Goal: Transaction & Acquisition: Purchase product/service

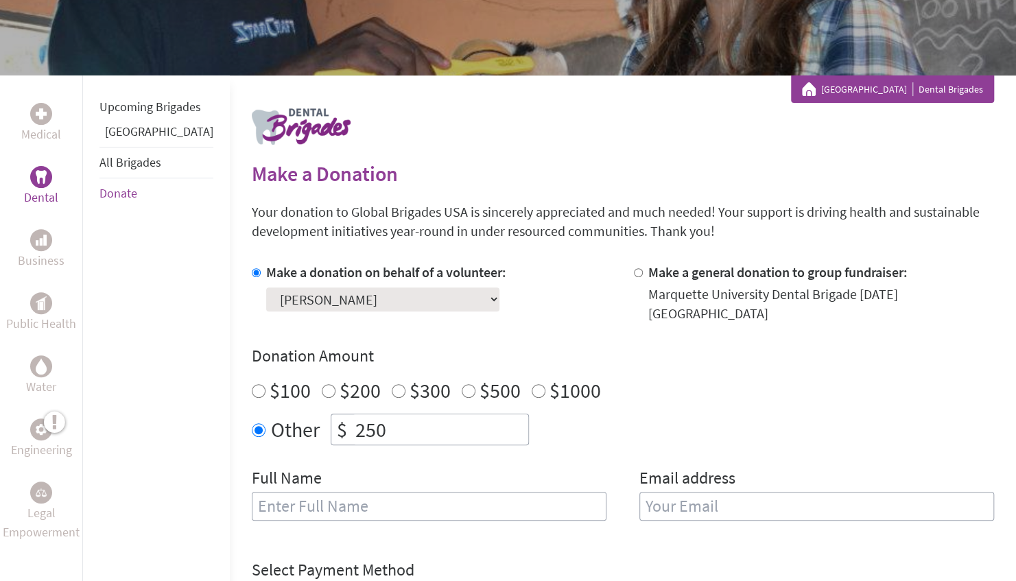
click at [380, 294] on select "Select a volunteer... [PERSON_NAME] [PERSON_NAME] [PERSON_NAME] Aras Buozius [P…" at bounding box center [382, 300] width 233 height 24
click at [516, 296] on div "Make a donation on behalf of a volunteer: Select a volunteer... [PERSON_NAME] […" at bounding box center [432, 293] width 360 height 60
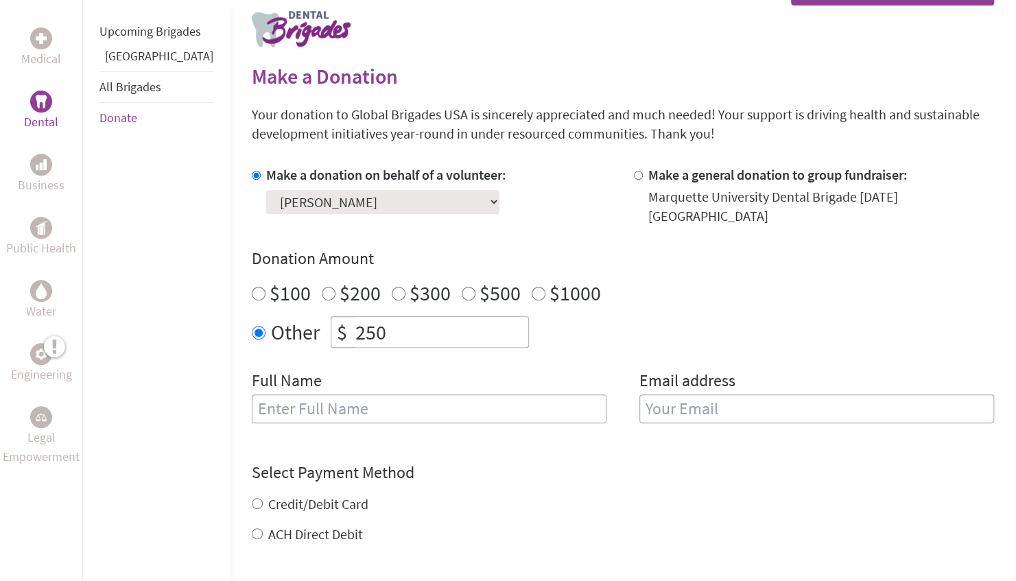
scroll to position [290, 0]
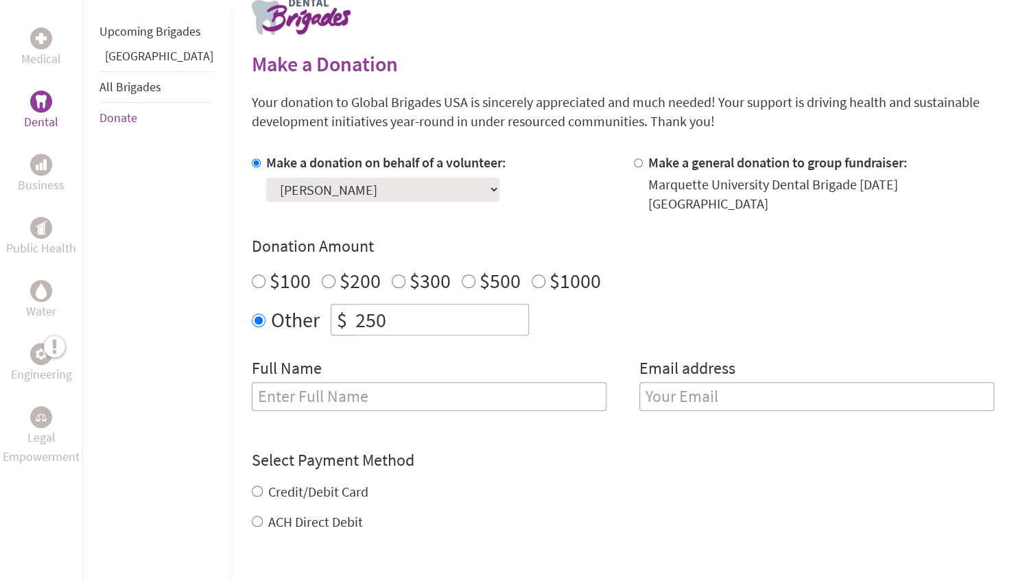
click at [401, 388] on input "text" at bounding box center [429, 396] width 355 height 29
click at [307, 483] on label "Credit/Debit Card" at bounding box center [318, 491] width 100 height 17
click at [263, 486] on input "Credit/Debit Card" at bounding box center [257, 491] width 11 height 11
radio input "true"
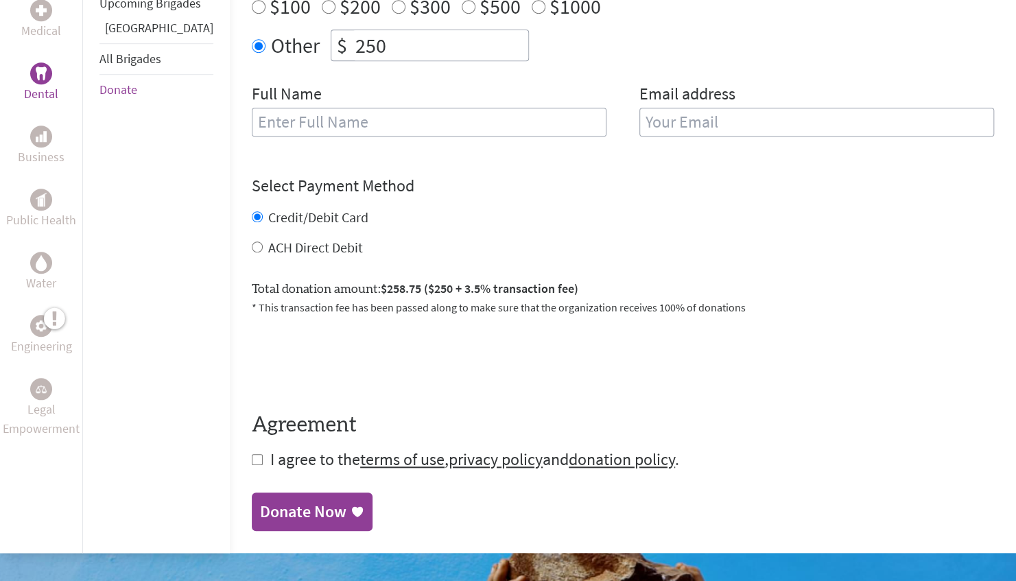
scroll to position [637, 0]
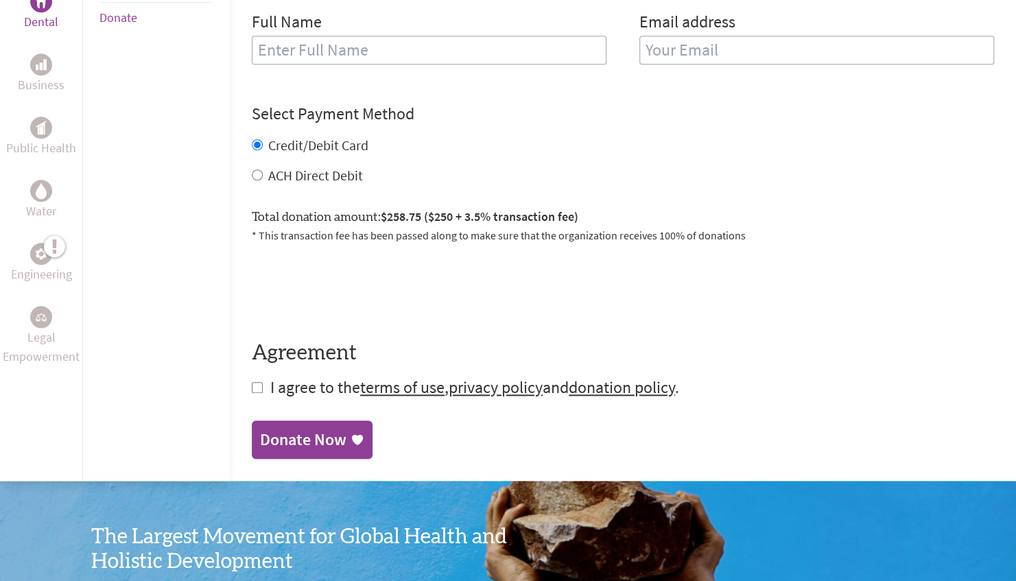
click at [252, 382] on input "checkbox" at bounding box center [257, 387] width 11 height 11
checkbox input "true"
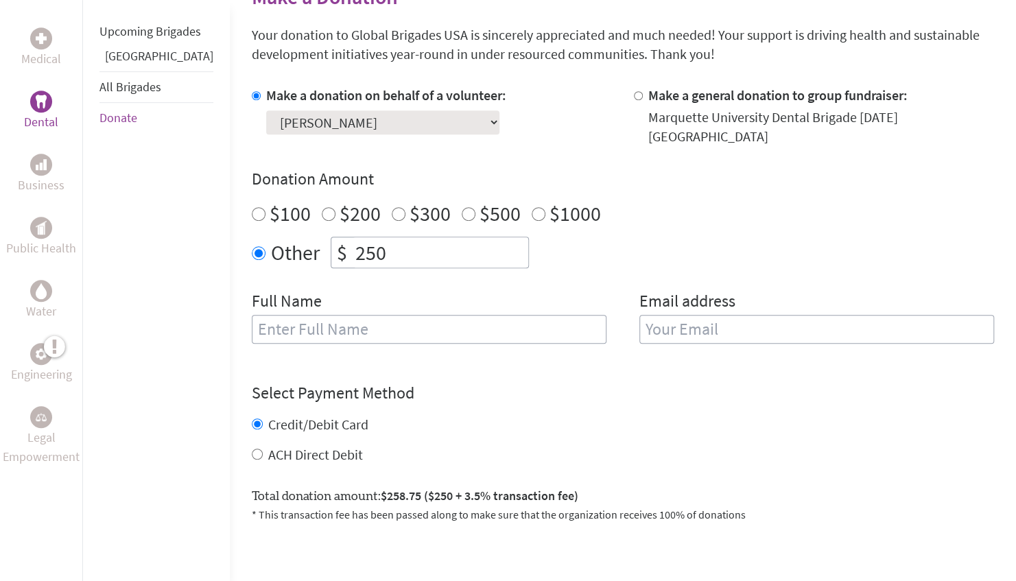
scroll to position [355, 0]
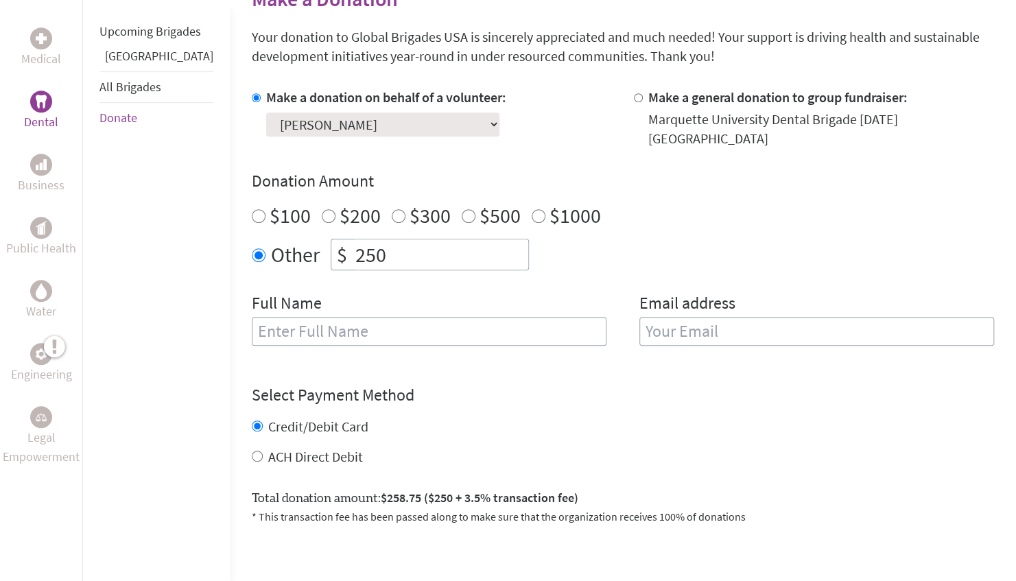
click at [266, 320] on input "text" at bounding box center [429, 331] width 355 height 29
type input "[PERSON_NAME]"
type input "[EMAIL_ADDRESS][DOMAIN_NAME]"
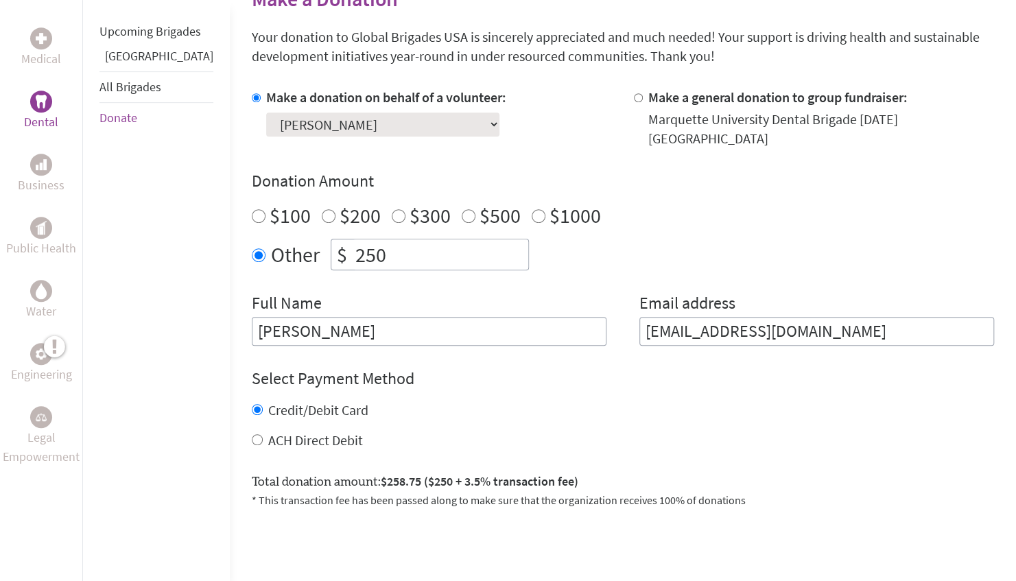
click at [464, 379] on div "Select Payment Method NOTE: American Express is not accepted. Please proceed no…" at bounding box center [623, 409] width 742 height 82
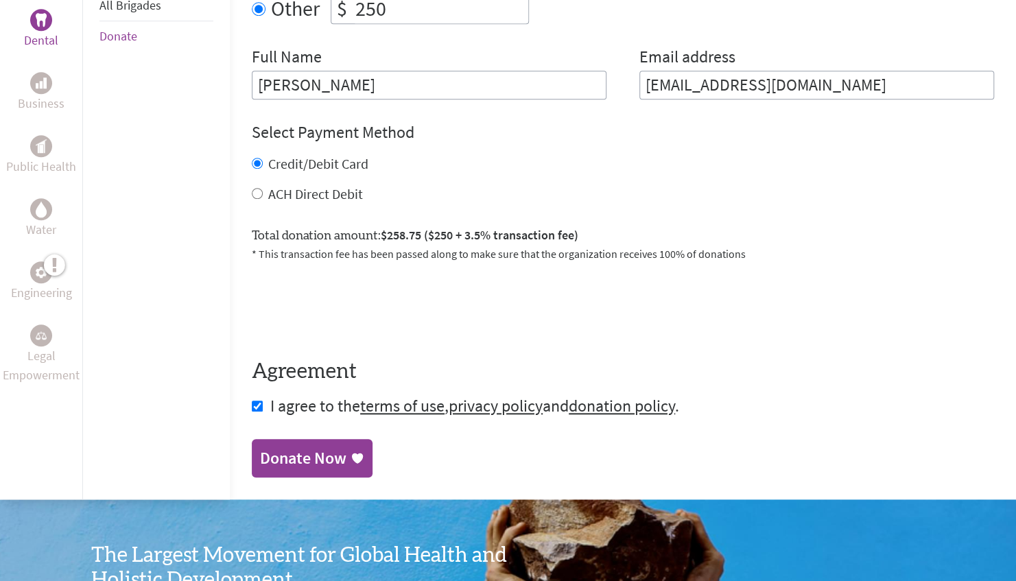
scroll to position [603, 0]
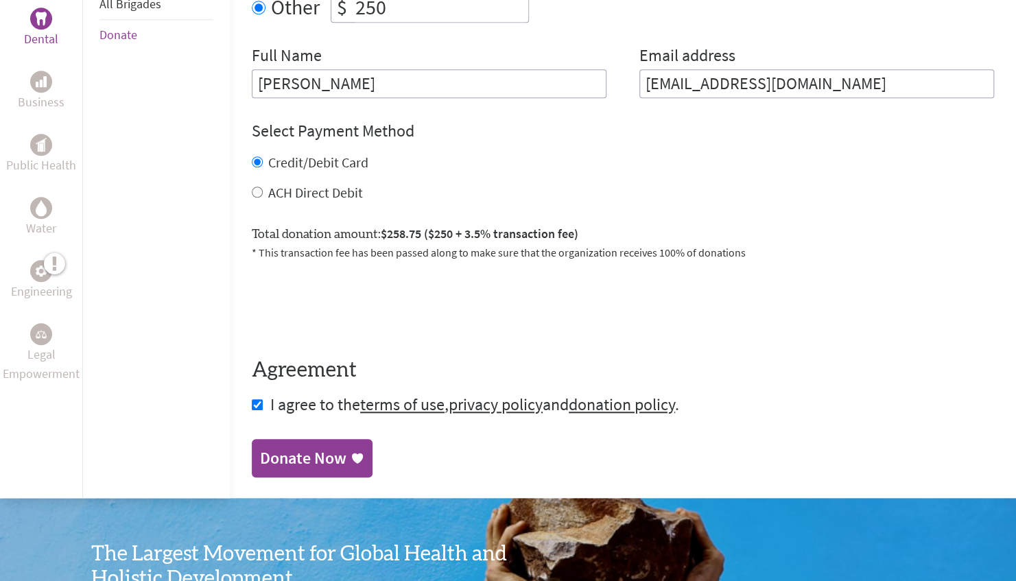
click at [260, 447] on div "Donate Now" at bounding box center [303, 458] width 86 height 22
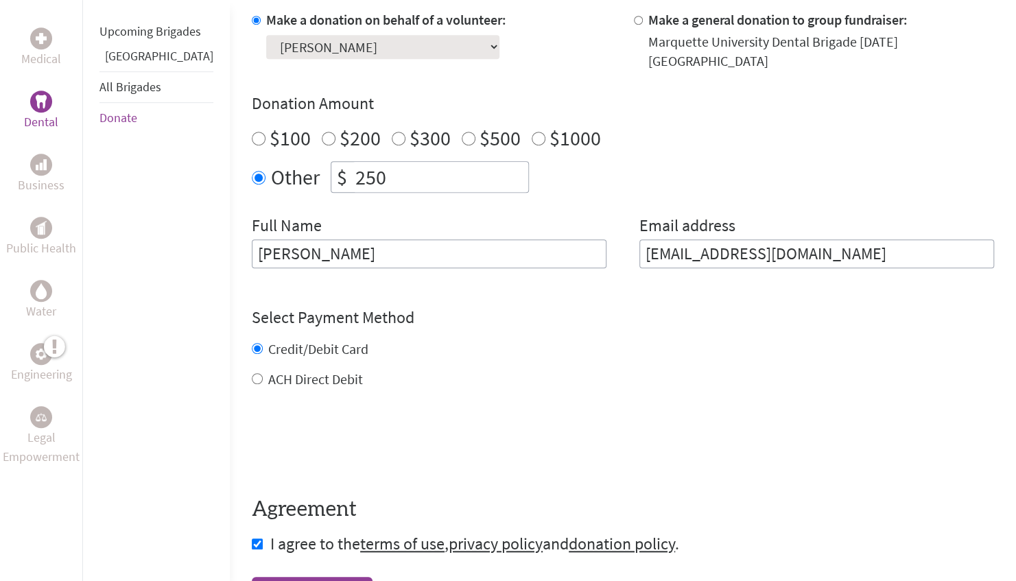
scroll to position [436, 0]
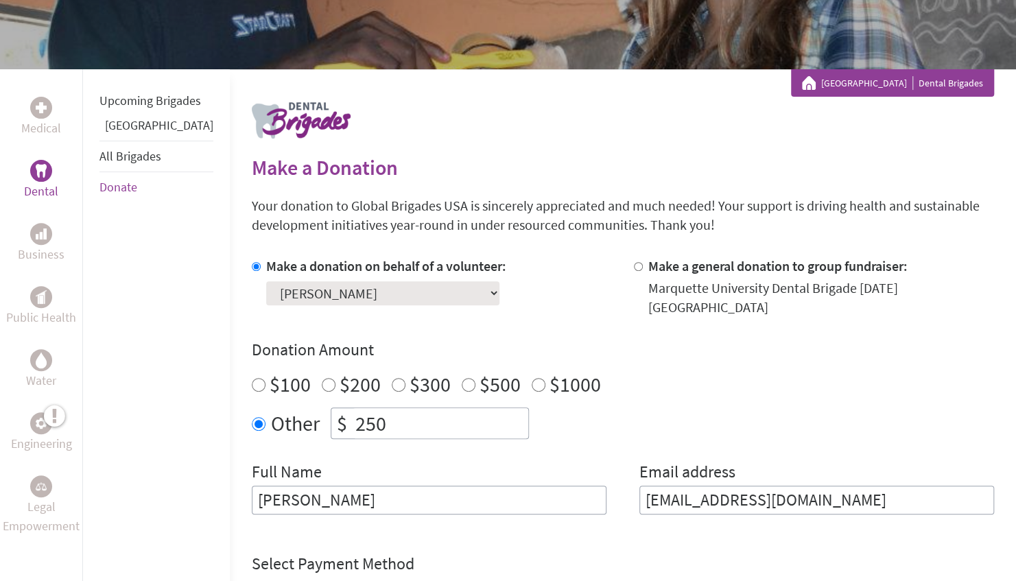
scroll to position [186, 0]
